Goal: Information Seeking & Learning: Learn about a topic

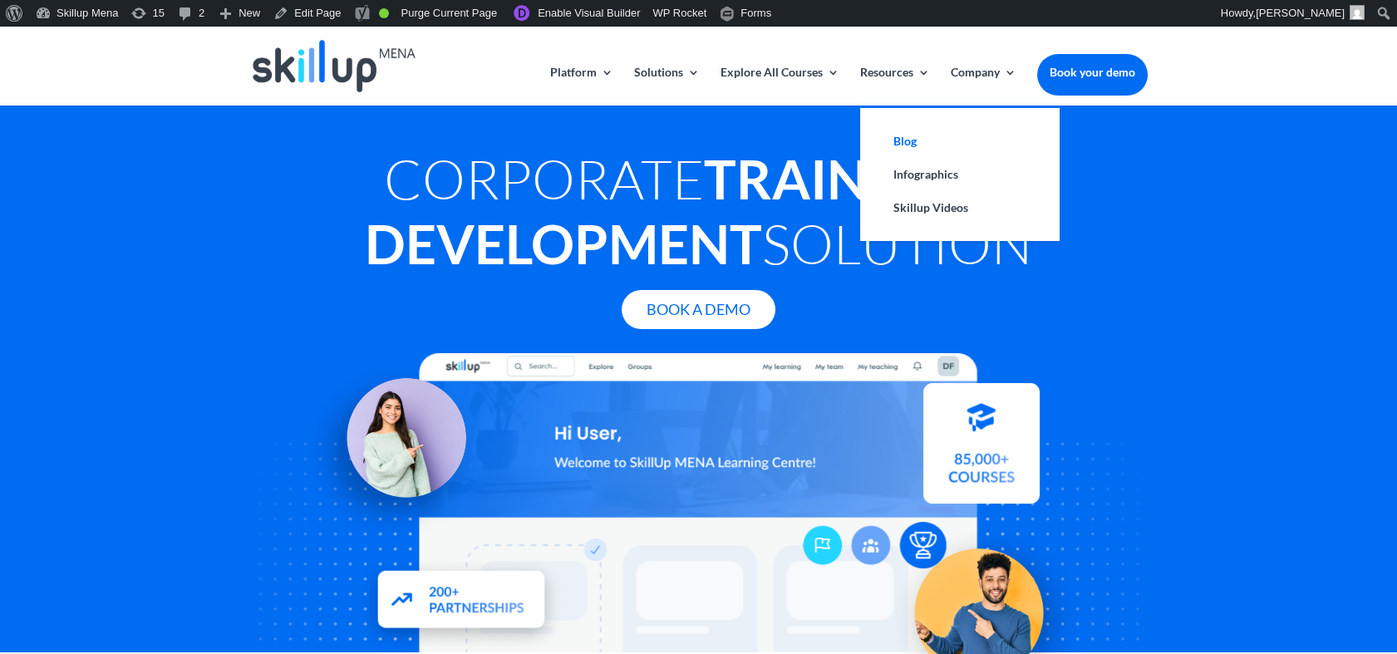
click at [898, 140] on link "Blog" at bounding box center [960, 141] width 166 height 33
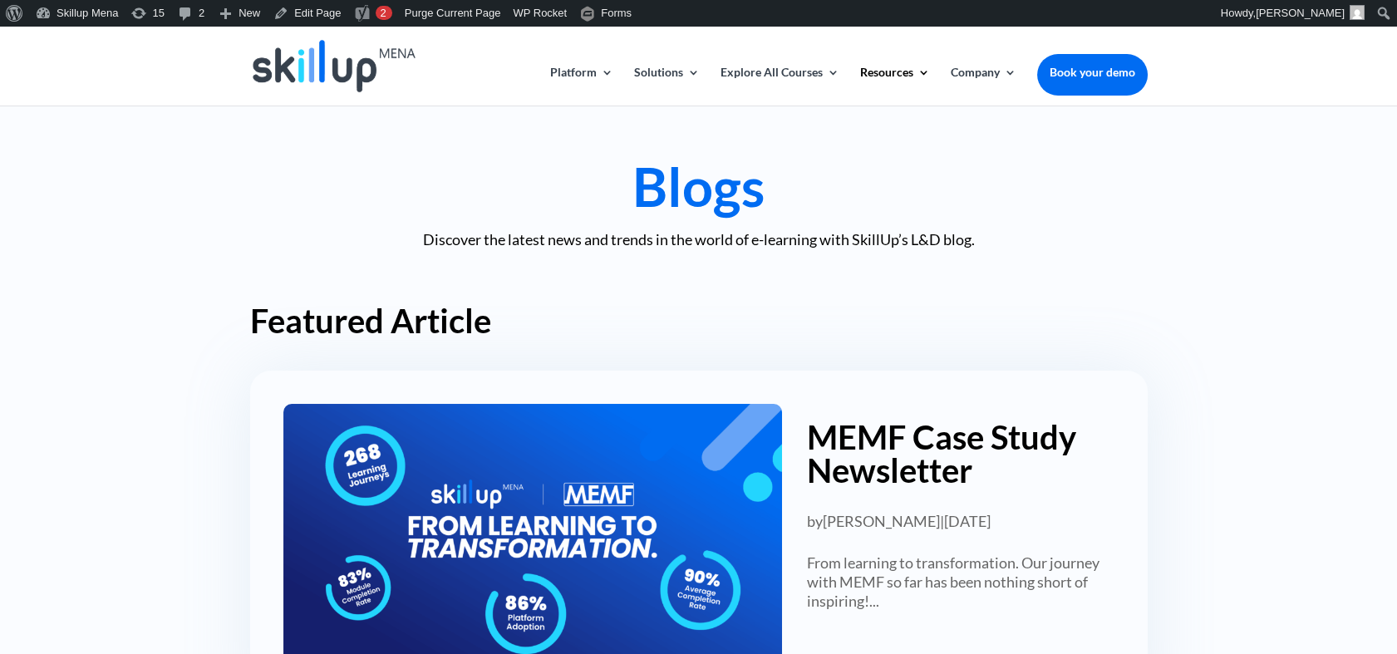
click at [952, 170] on h1 "Blogs" at bounding box center [699, 191] width 898 height 62
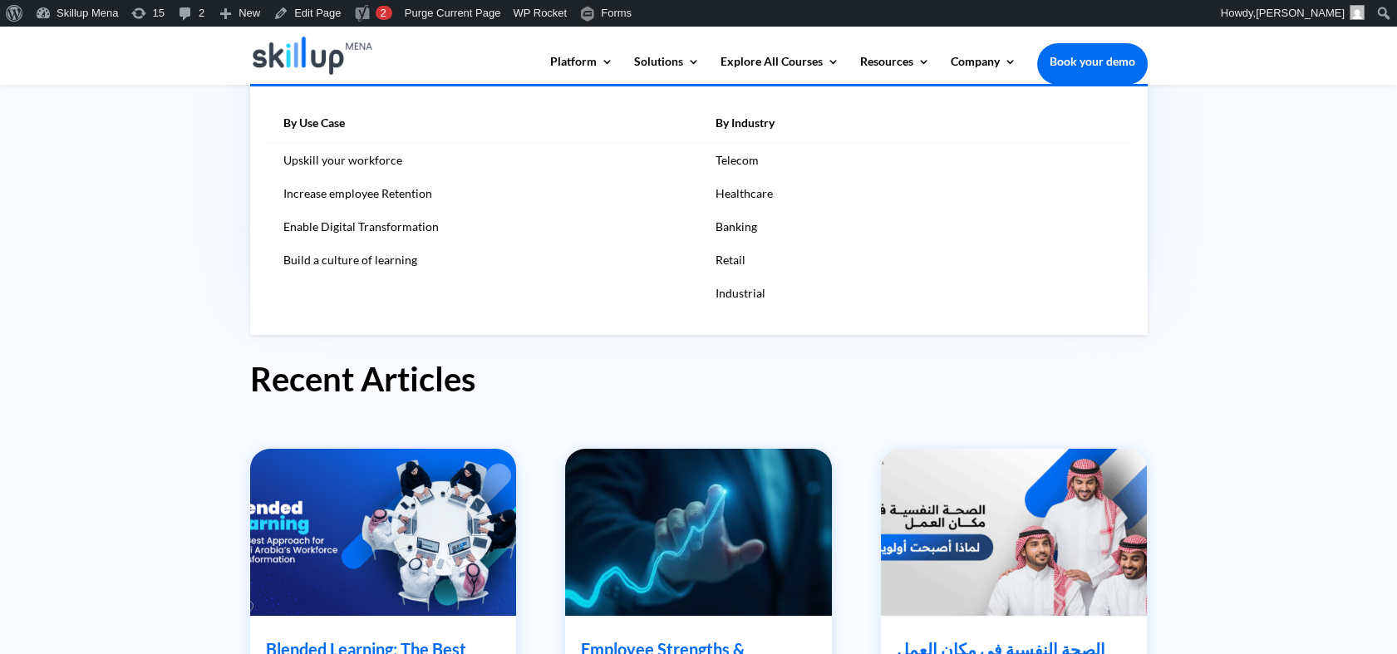
scroll to position [553, 0]
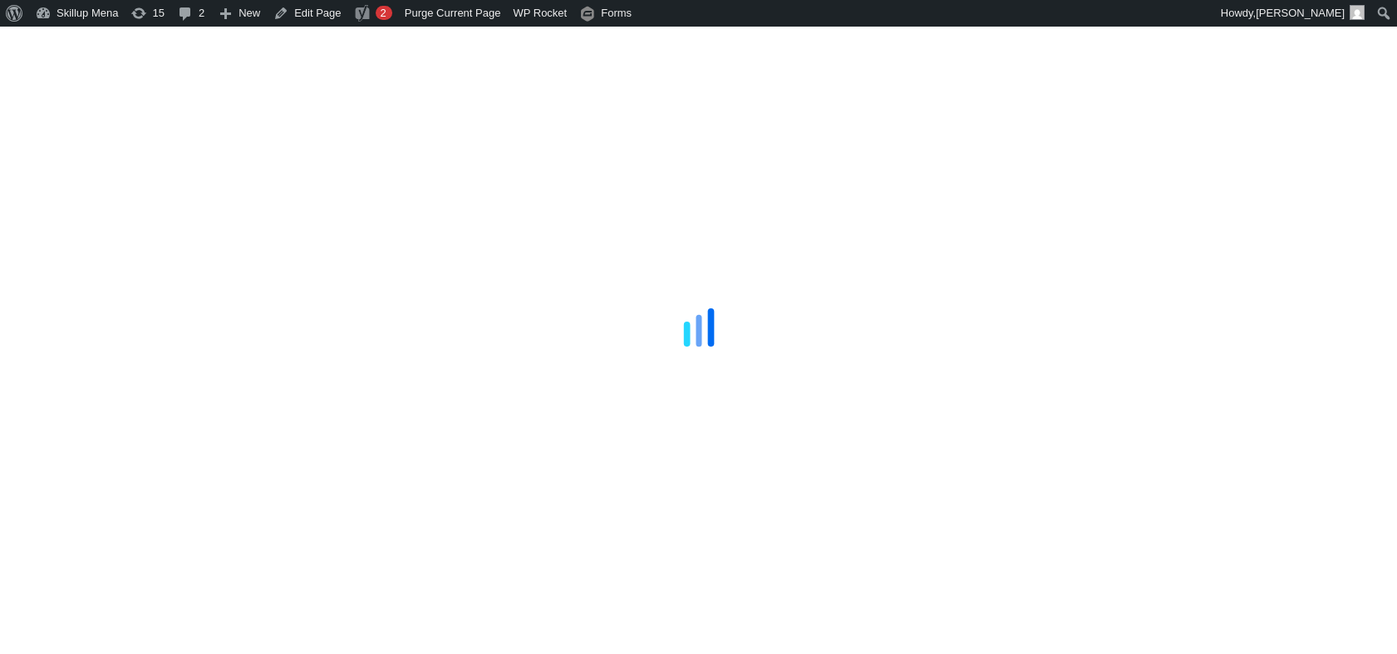
scroll to position [553, 0]
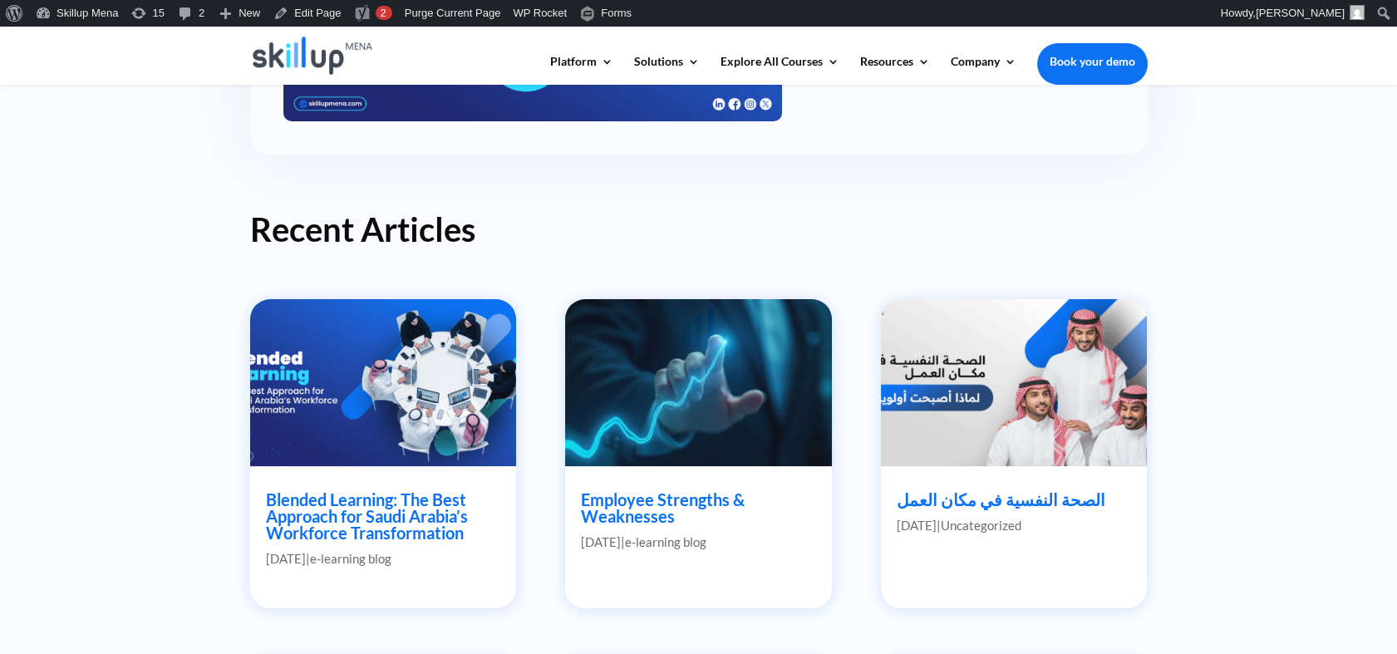
click at [64, 218] on div at bounding box center [698, 327] width 1397 height 654
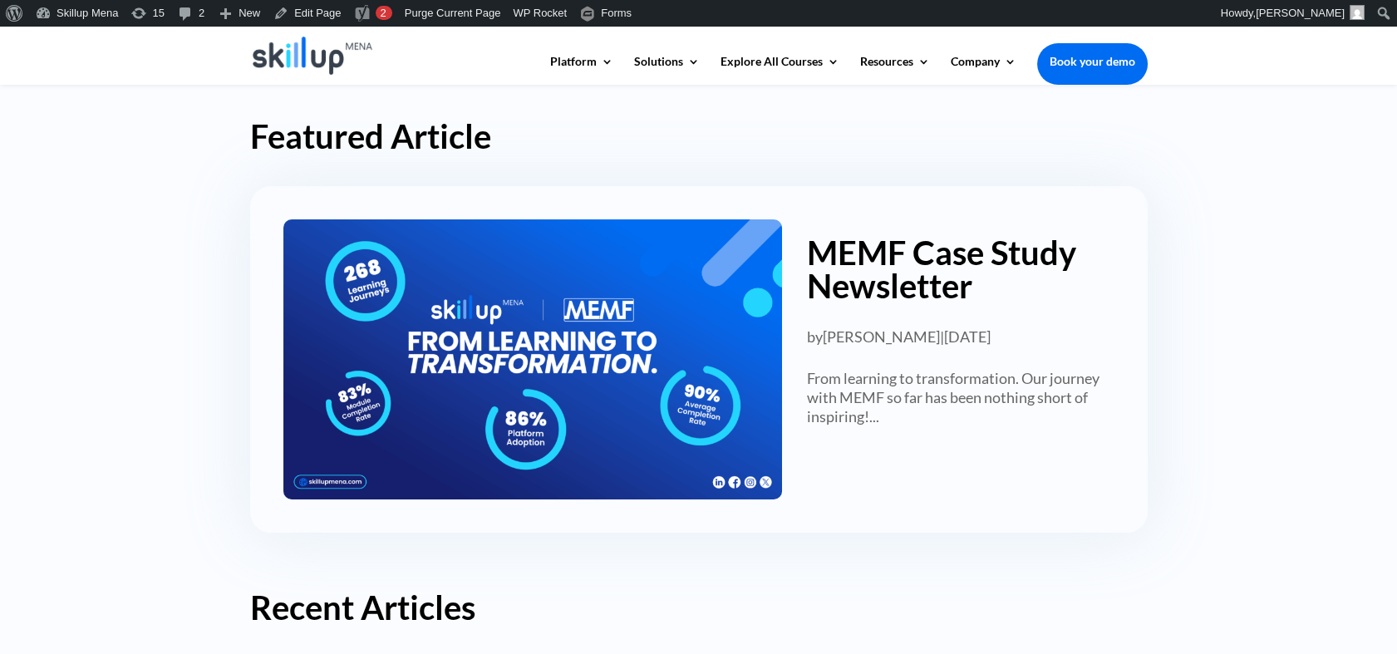
scroll to position [55, 0]
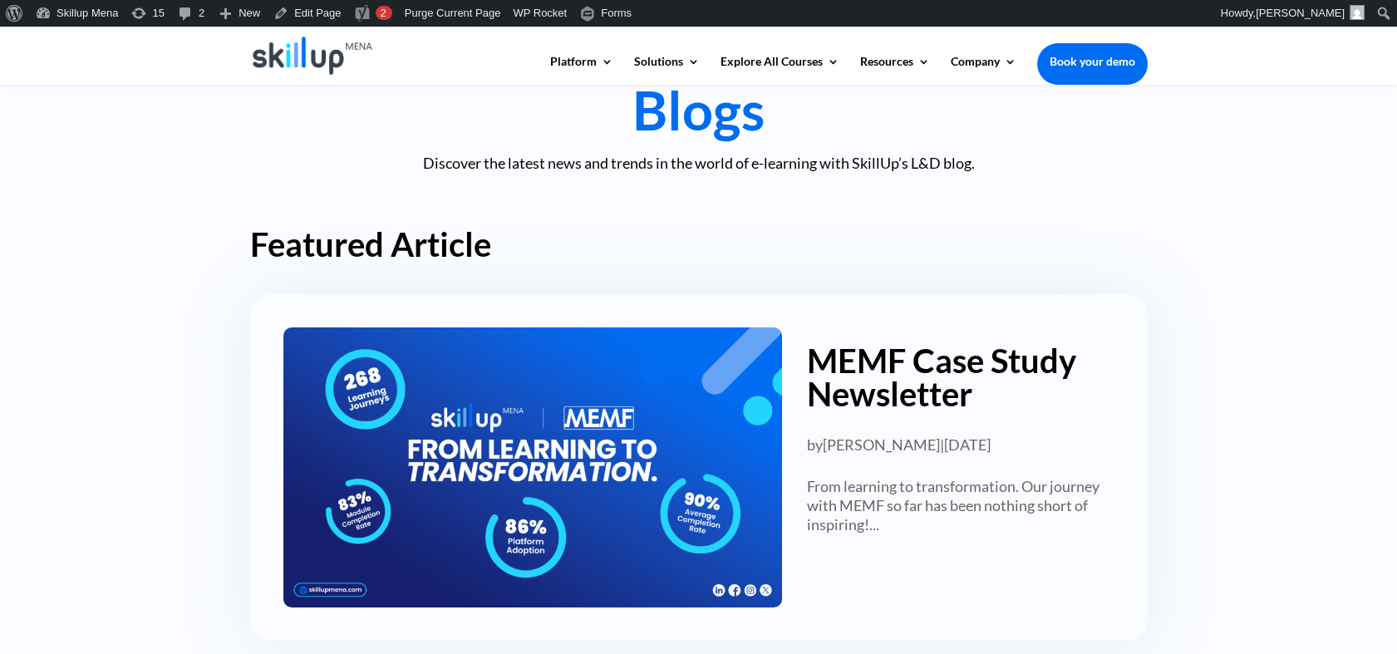
click at [321, 253] on h2 "Featured Article" at bounding box center [699, 249] width 898 height 42
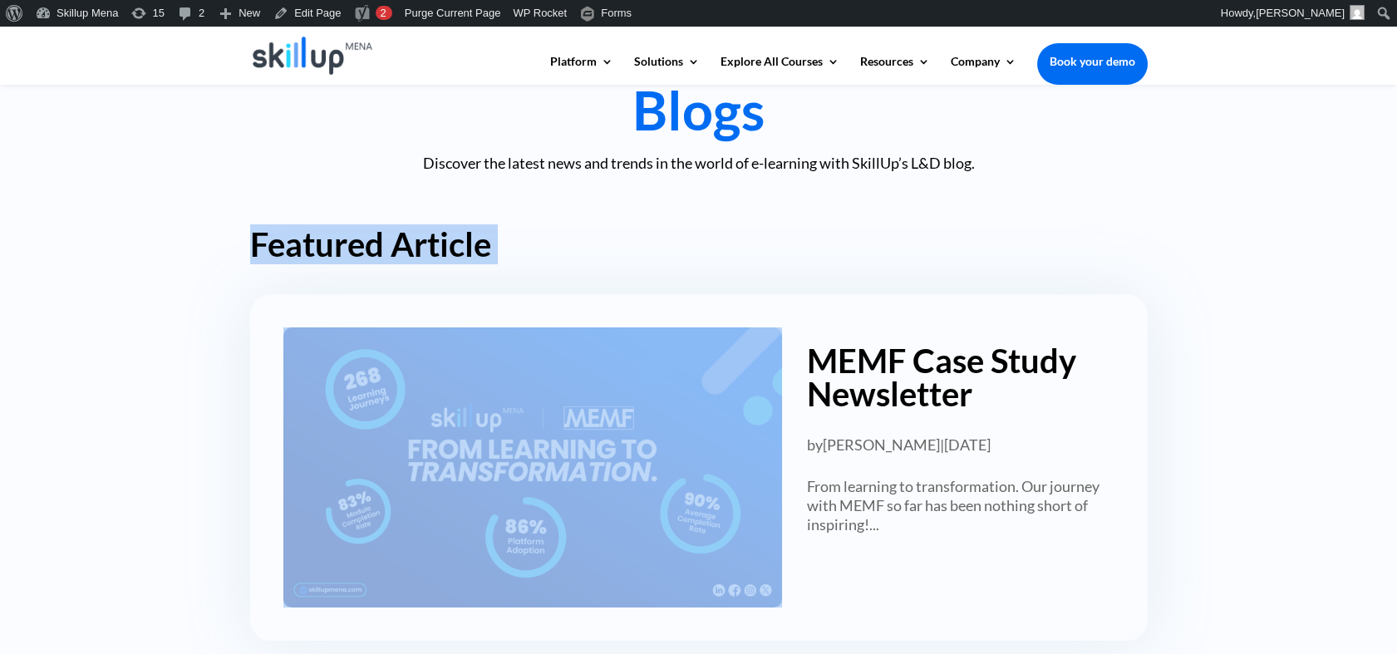
click at [321, 253] on h2 "Featured Article" at bounding box center [699, 249] width 898 height 42
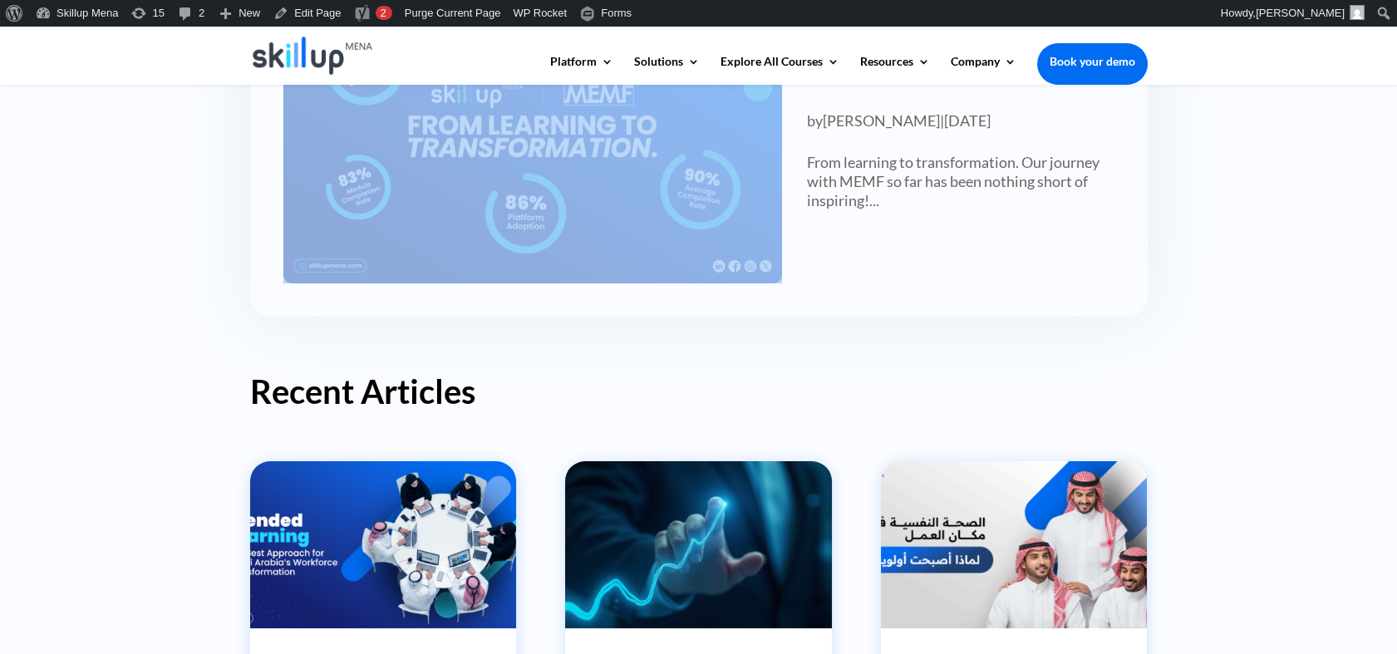
scroll to position [0, 0]
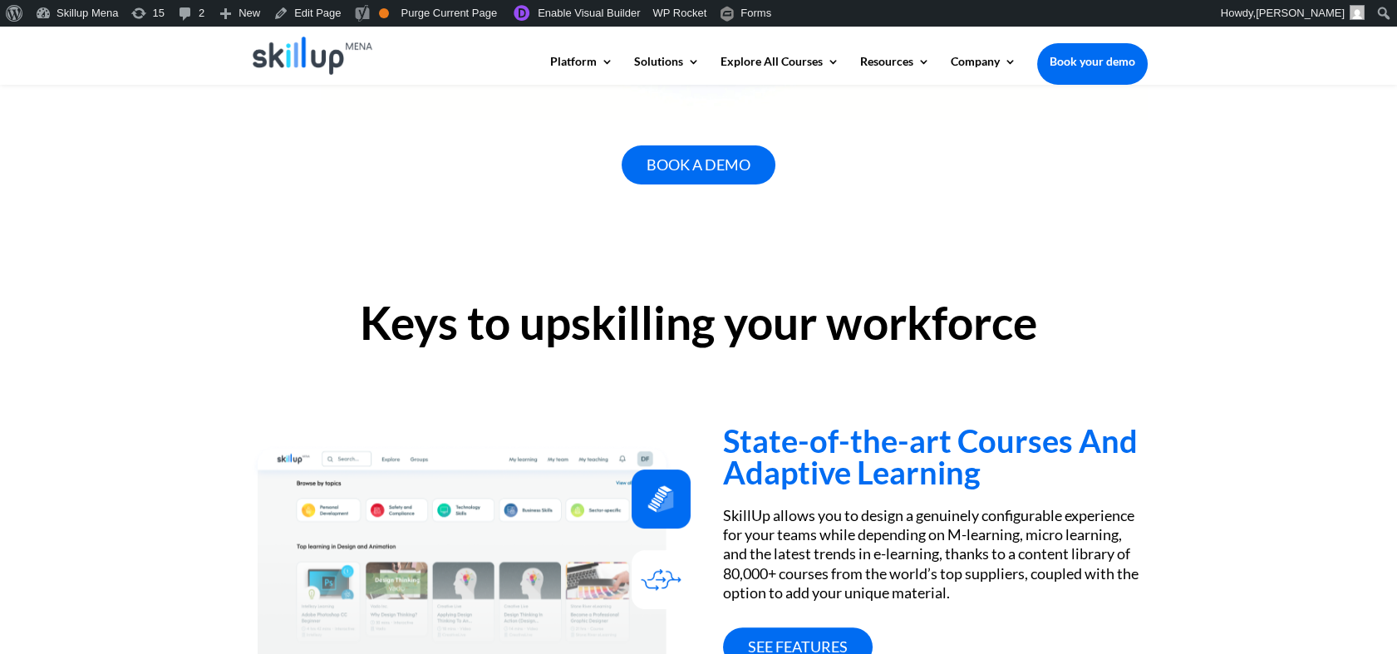
scroll to position [1108, 0]
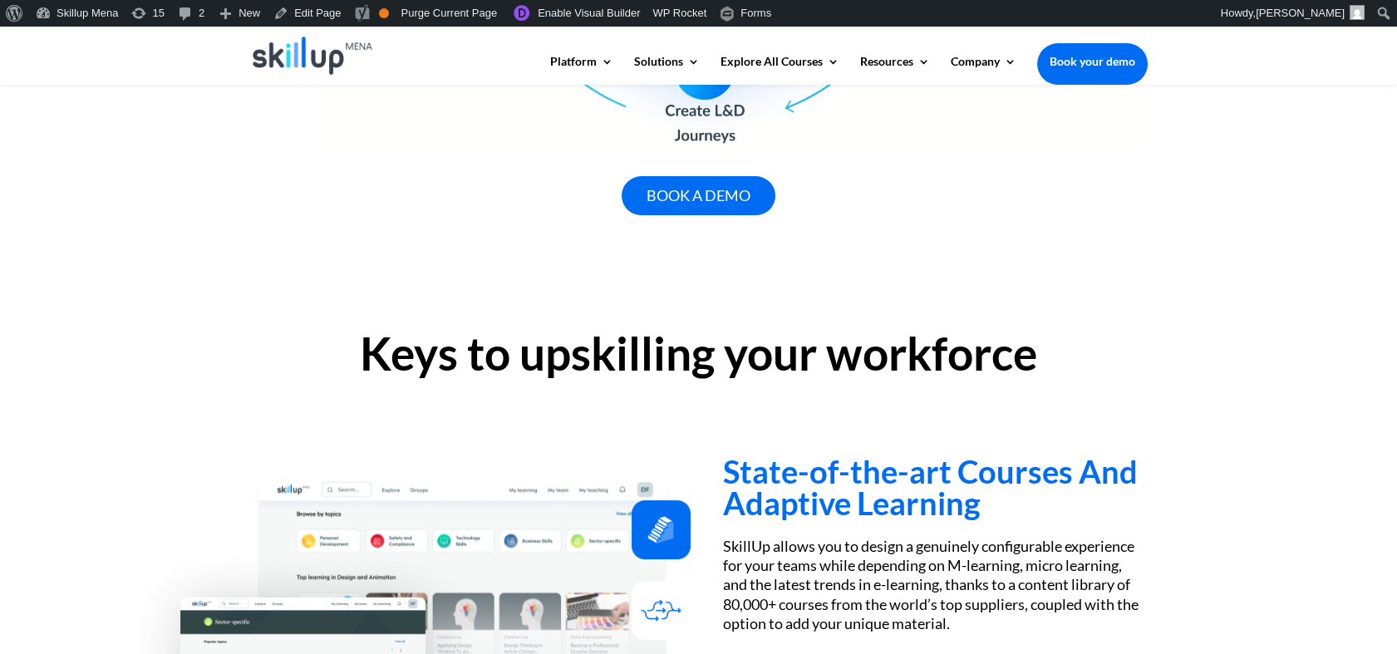
click at [490, 347] on h2 "Keys to upskilling your workforce" at bounding box center [699, 358] width 898 height 54
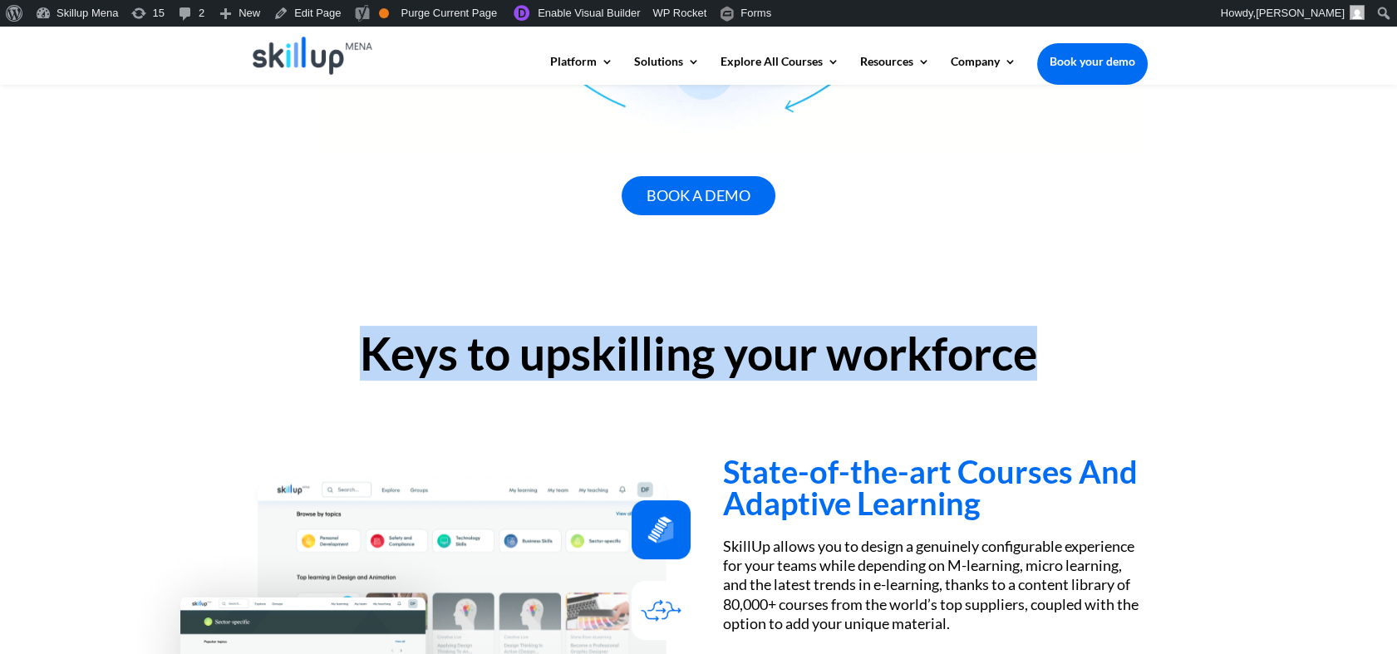
click at [490, 347] on h2 "Keys to upskilling your workforce" at bounding box center [699, 358] width 898 height 54
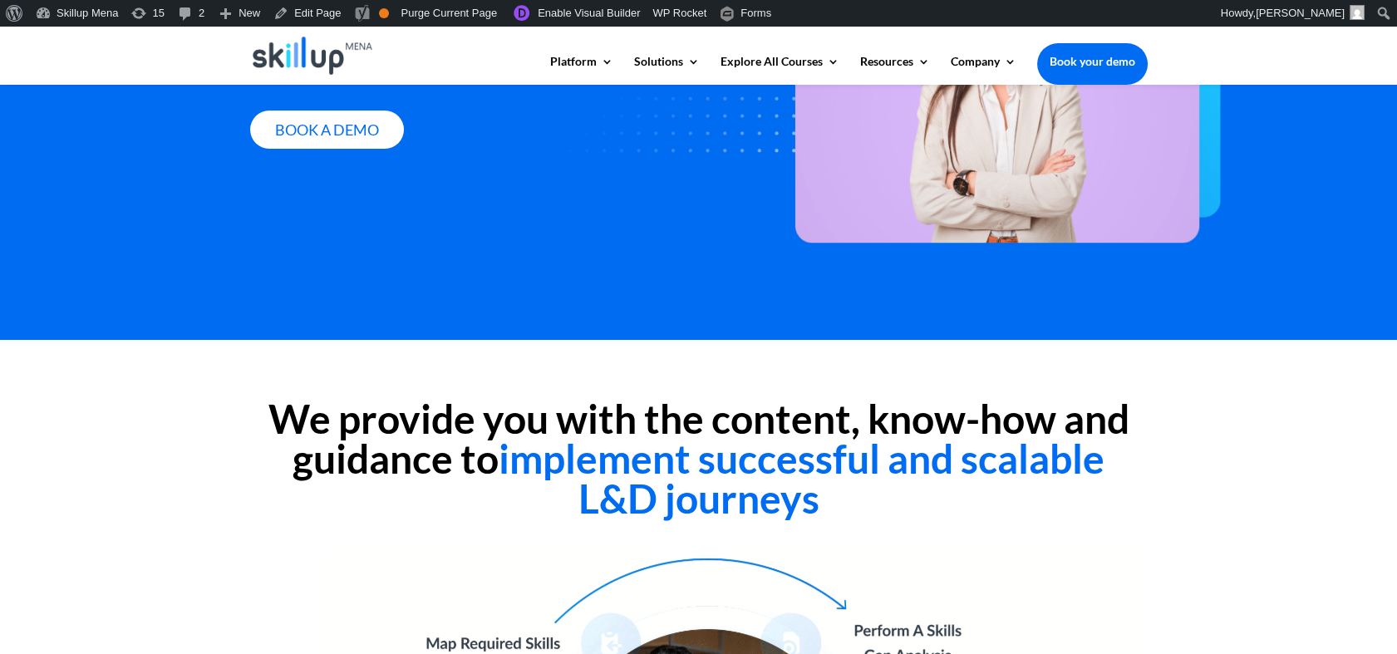
scroll to position [283, 0]
